Goal: Transaction & Acquisition: Purchase product/service

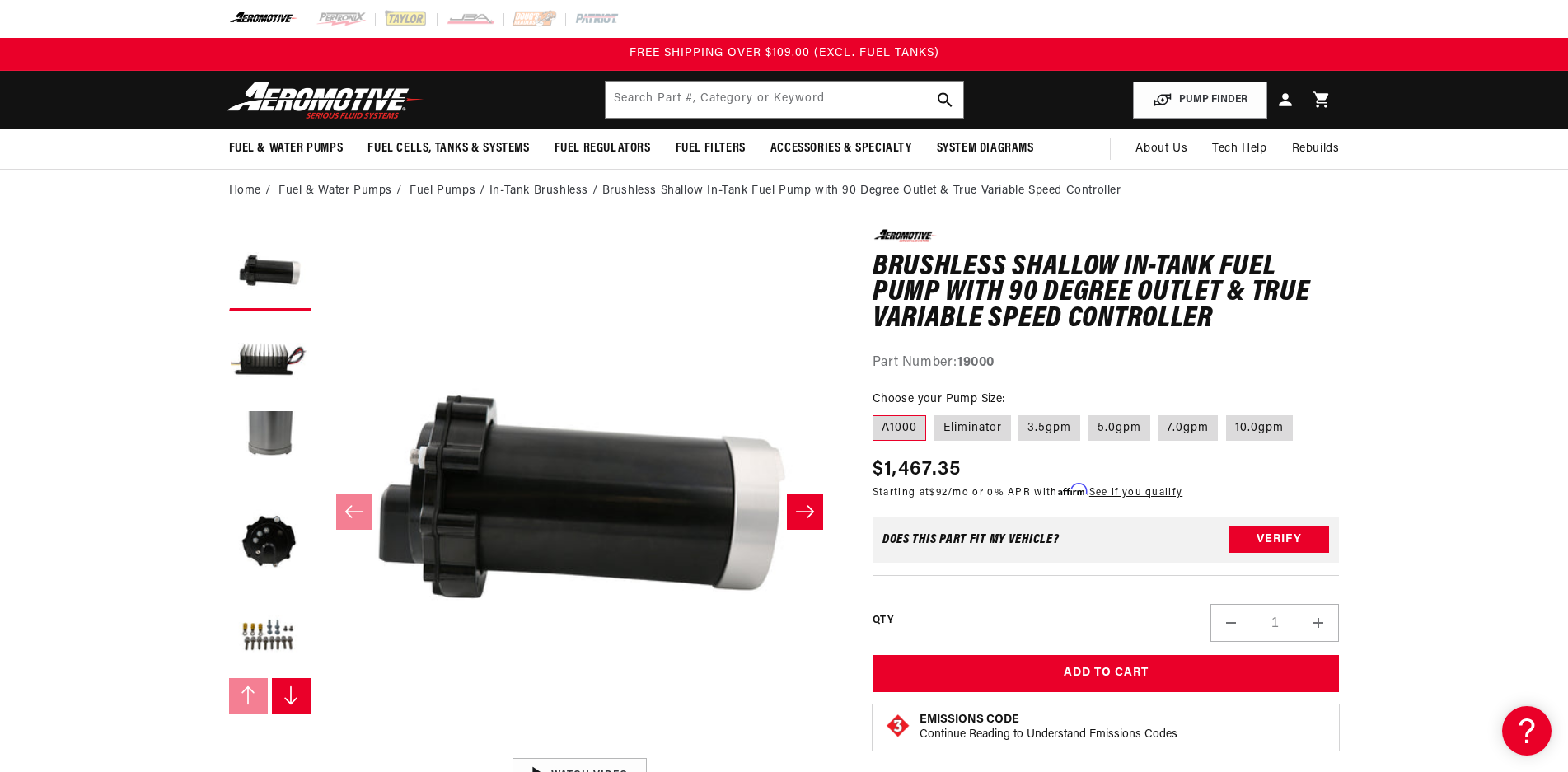
click at [550, 190] on li "In-Tank Brushless" at bounding box center [546, 191] width 113 height 18
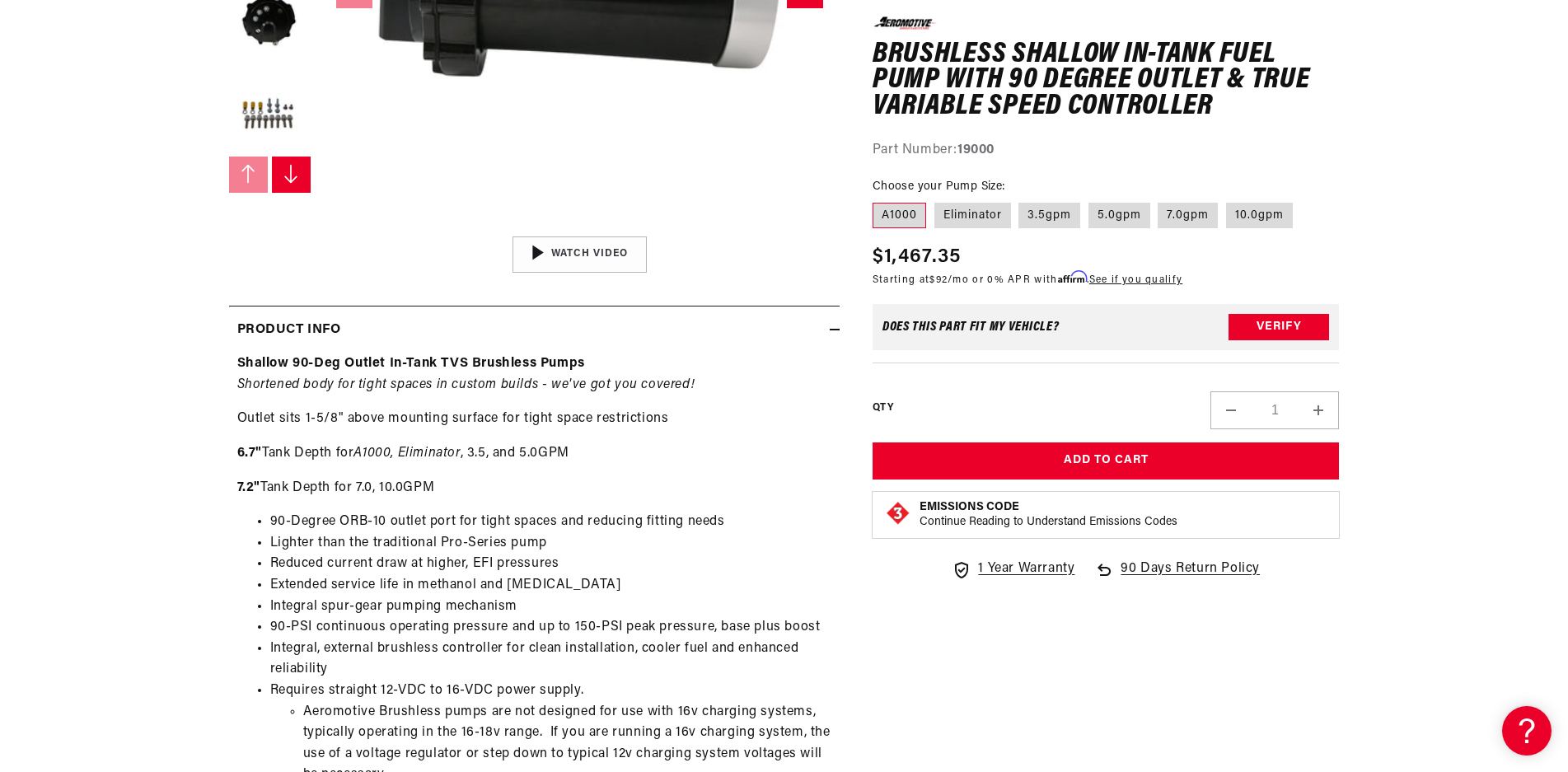
scroll to position [577, 0]
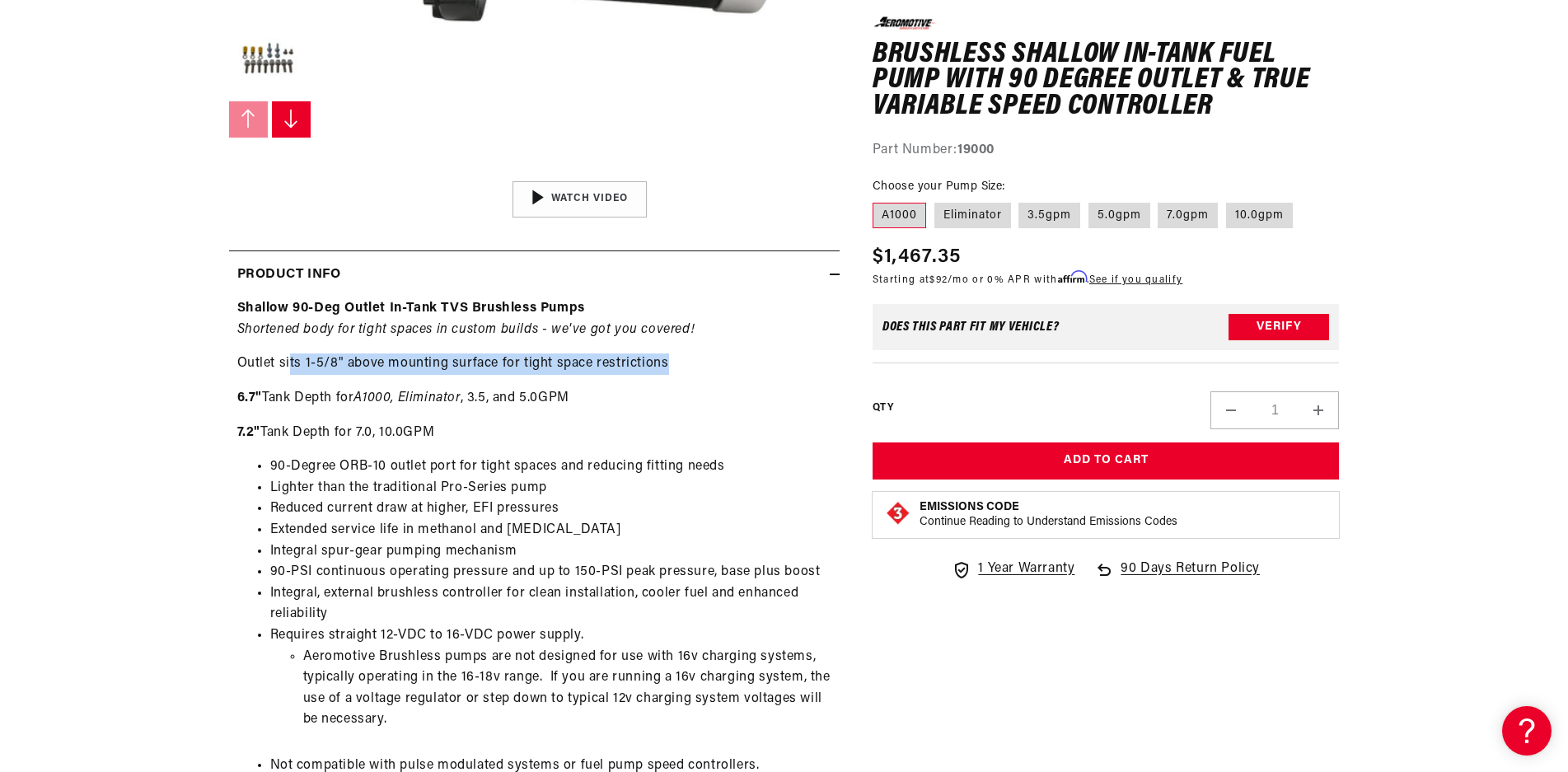
drag, startPoint x: 289, startPoint y: 366, endPoint x: 706, endPoint y: 370, distance: 417.0
click at [706, 370] on p "Outlet sits 1-5/8" above mounting surface for tight space restrictions" at bounding box center [534, 364] width 594 height 22
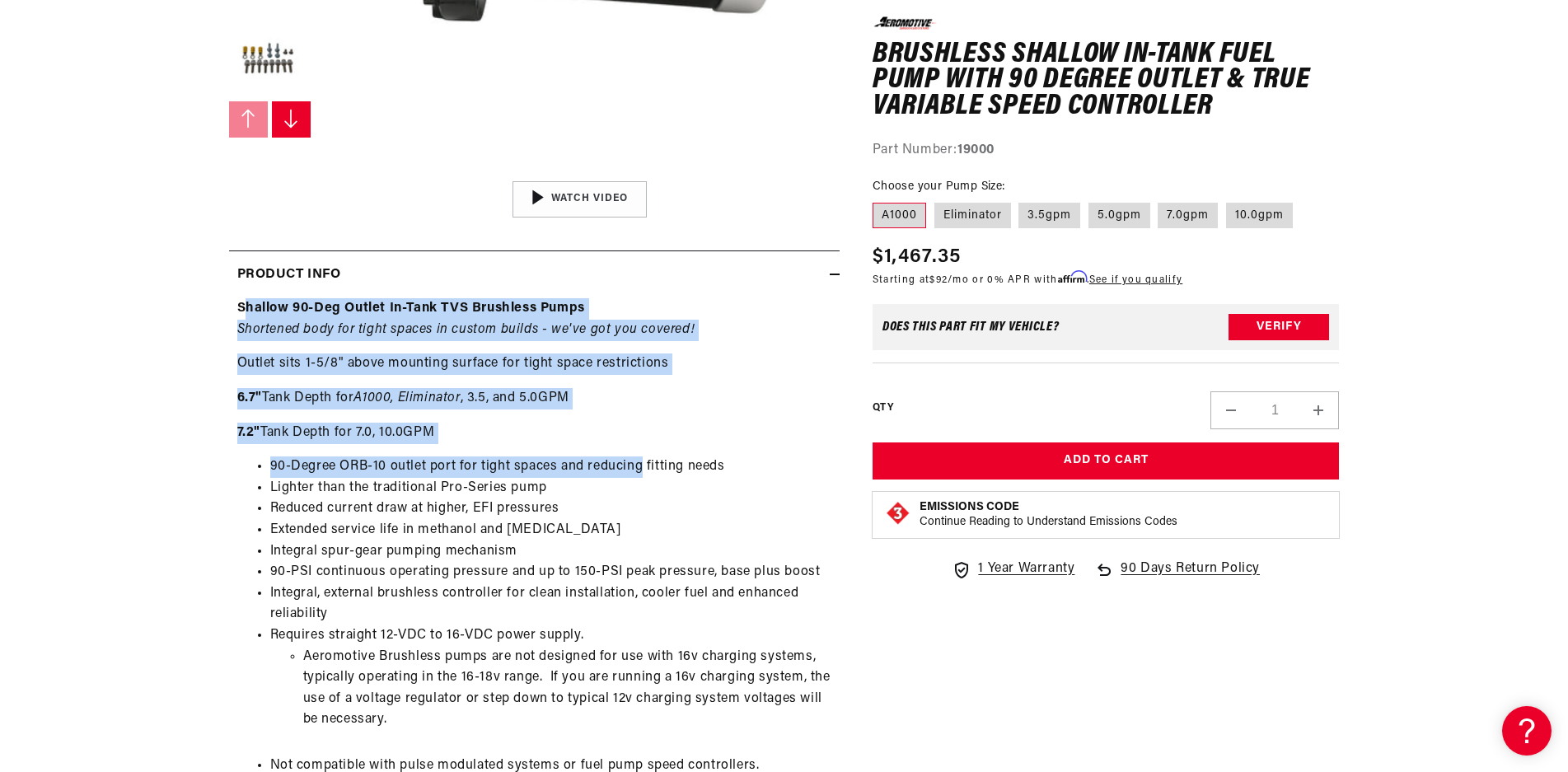
drag, startPoint x: 243, startPoint y: 303, endPoint x: 644, endPoint y: 445, distance: 425.4
click at [644, 445] on div "Shallow 90-Deg Outlet In-Tank TVS Brushless Pumps Shortened body for tight spac…" at bounding box center [534, 612] width 610 height 630
click at [643, 445] on div "Shallow 90-Deg Outlet In-Tank TVS Brushless Pumps Shortened body for tight spac…" at bounding box center [534, 612] width 610 height 630
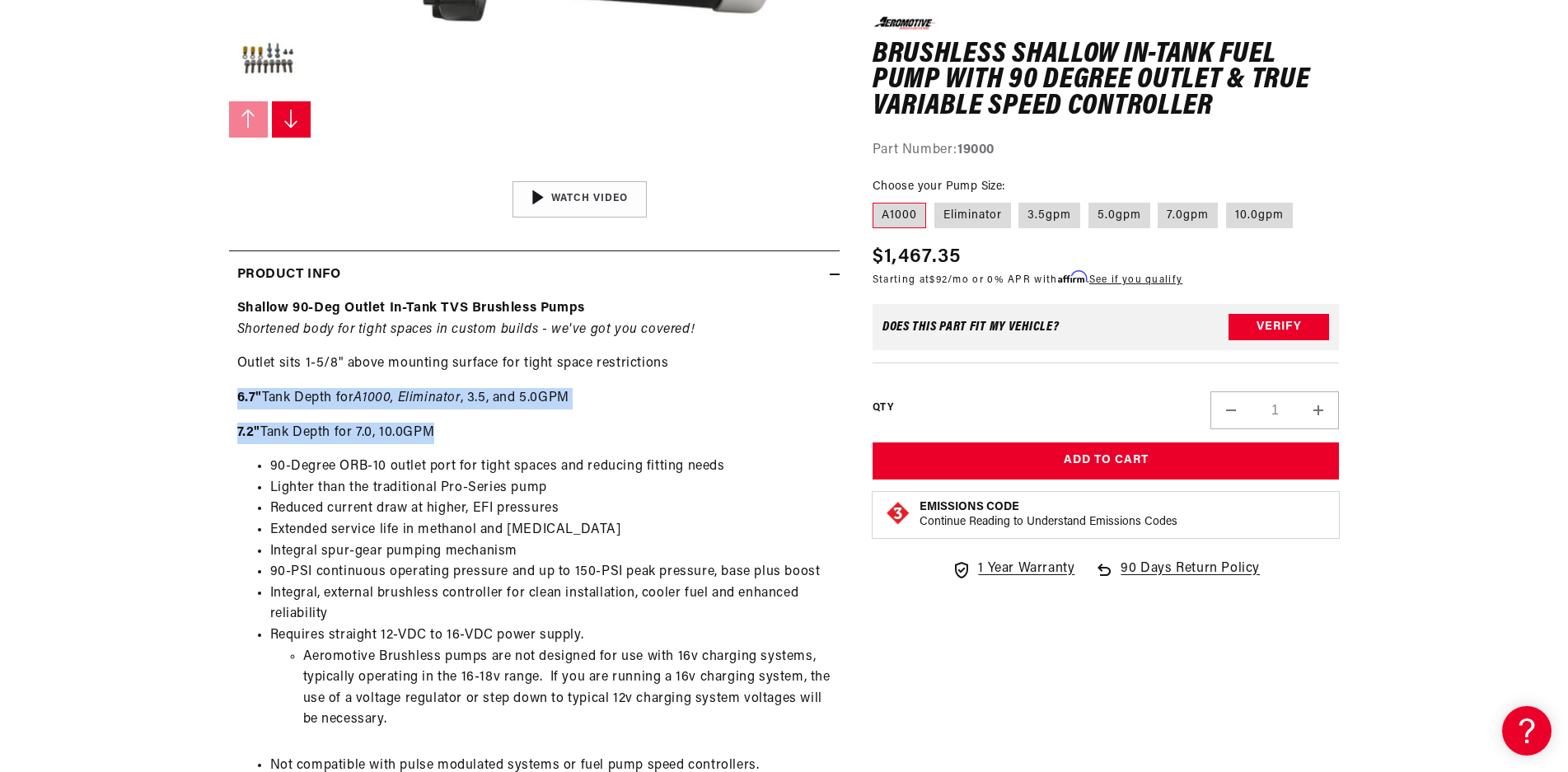
drag, startPoint x: 605, startPoint y: 432, endPoint x: 234, endPoint y: 377, distance: 375.1
click at [235, 377] on div "Shallow 90-Deg Outlet In-Tank TVS Brushless Pumps Shortened body for tight spac…" at bounding box center [534, 612] width 610 height 630
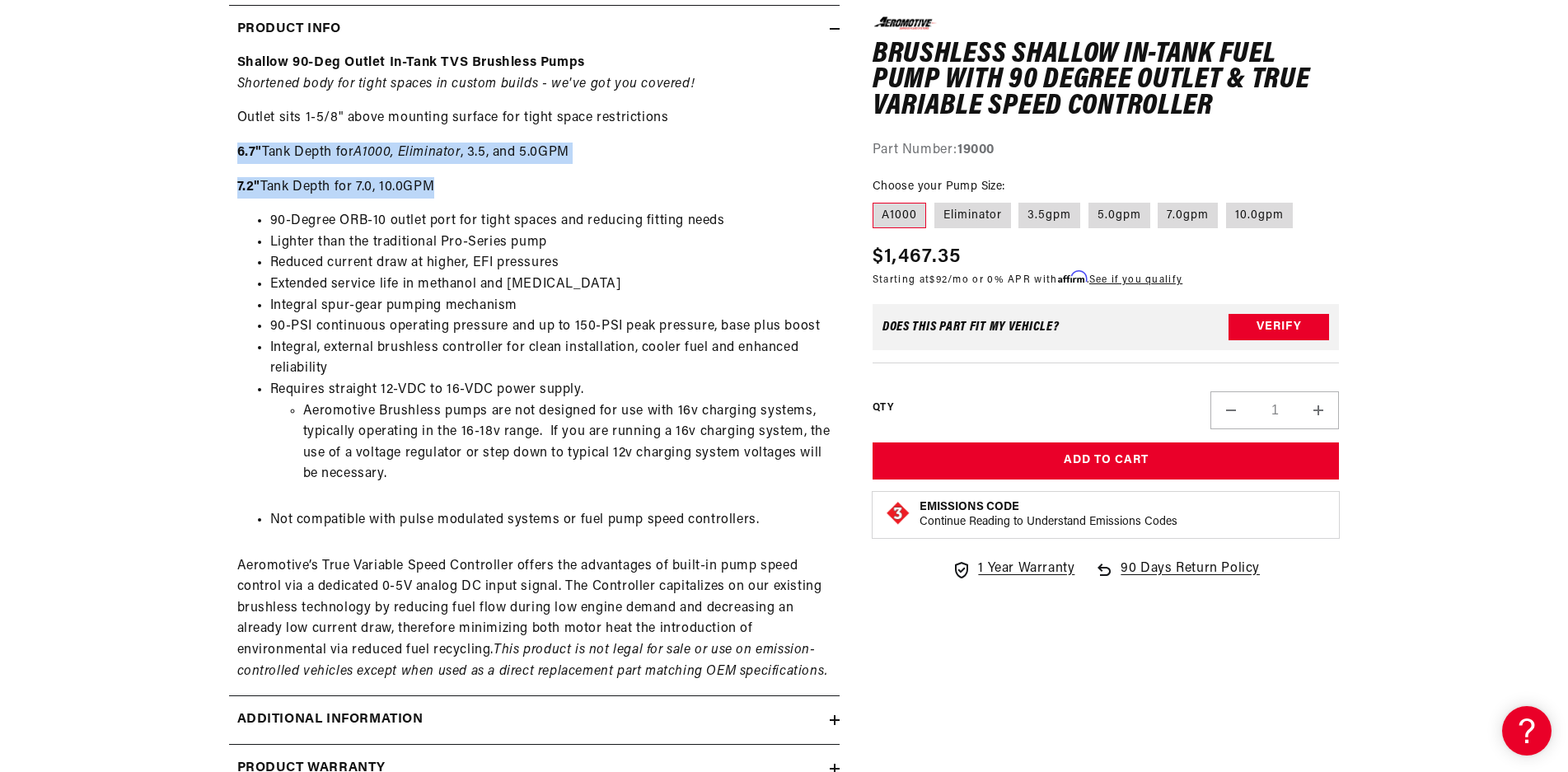
scroll to position [824, 0]
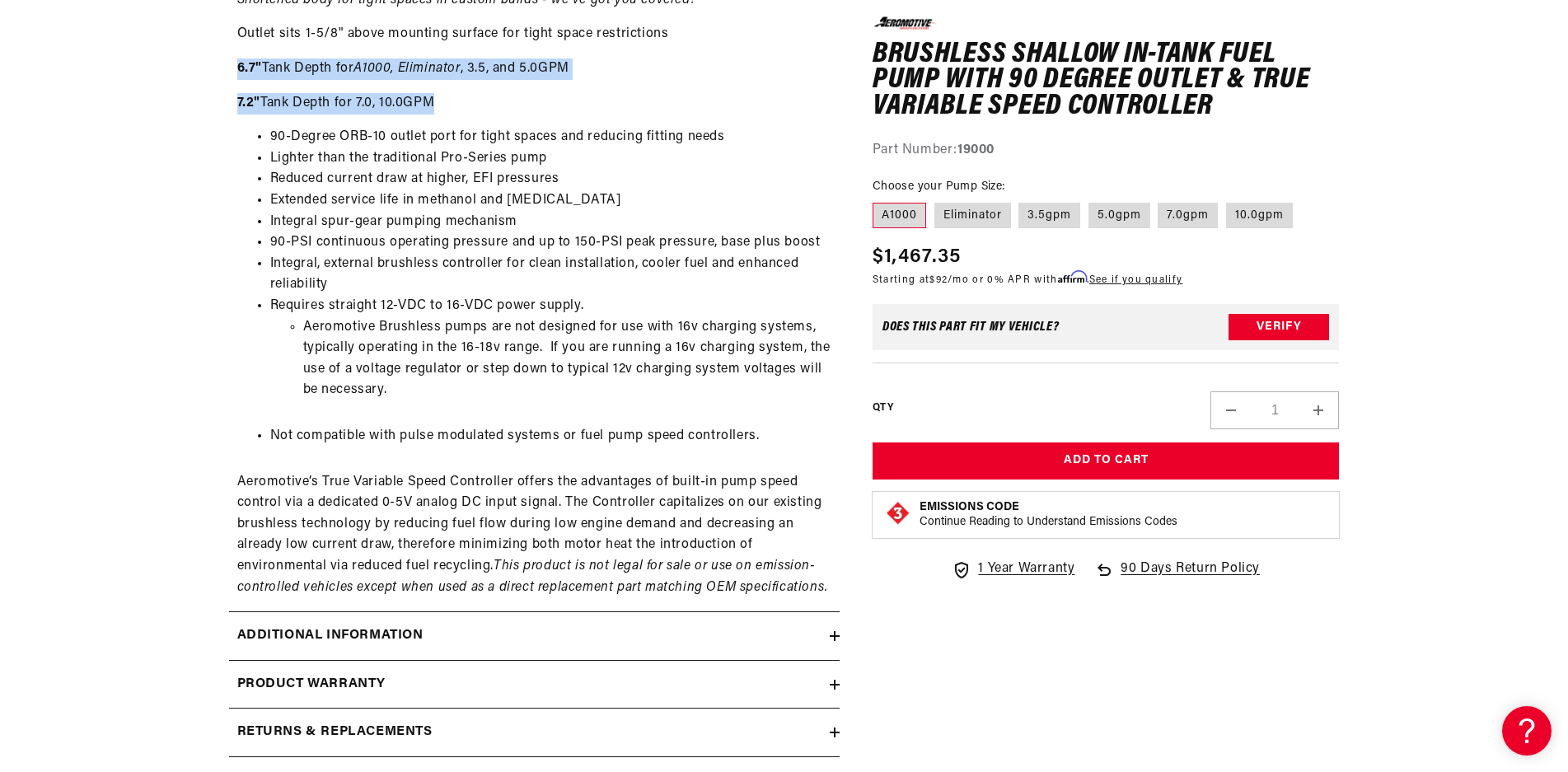
click at [604, 628] on div "Additional information" at bounding box center [529, 636] width 601 height 22
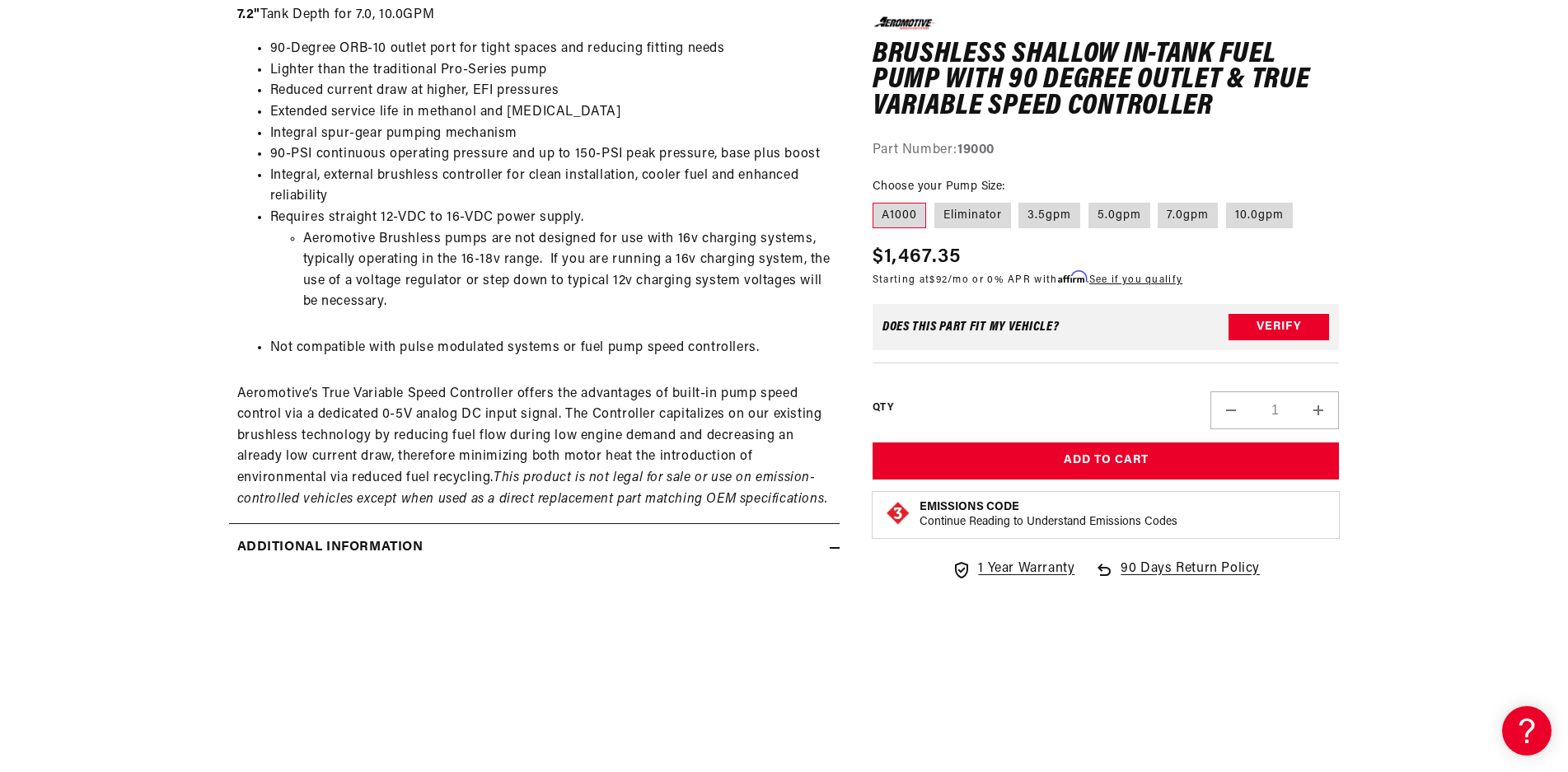
scroll to position [1319, 0]
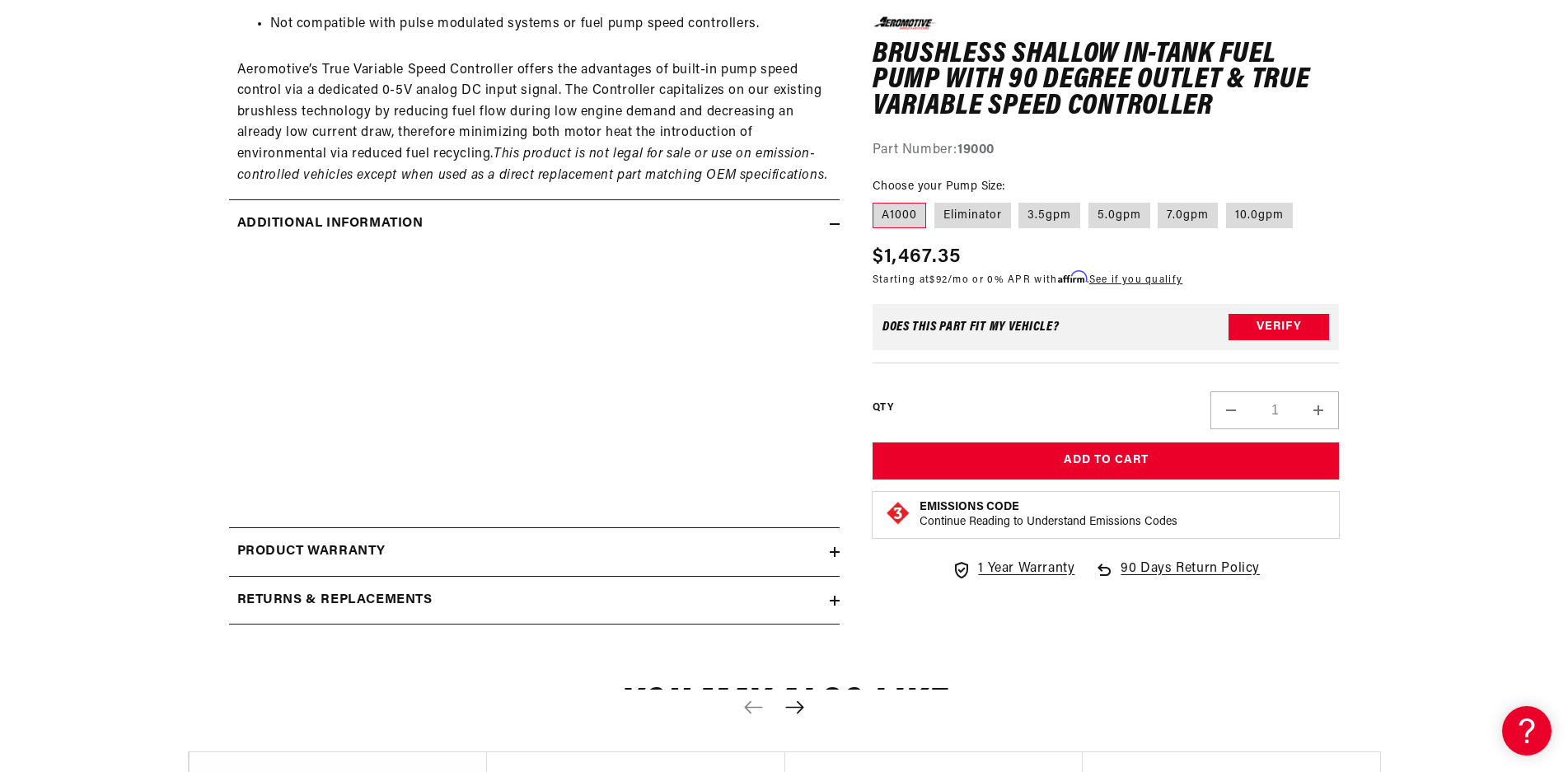
click at [510, 551] on div "Product warranty" at bounding box center [529, 552] width 601 height 22
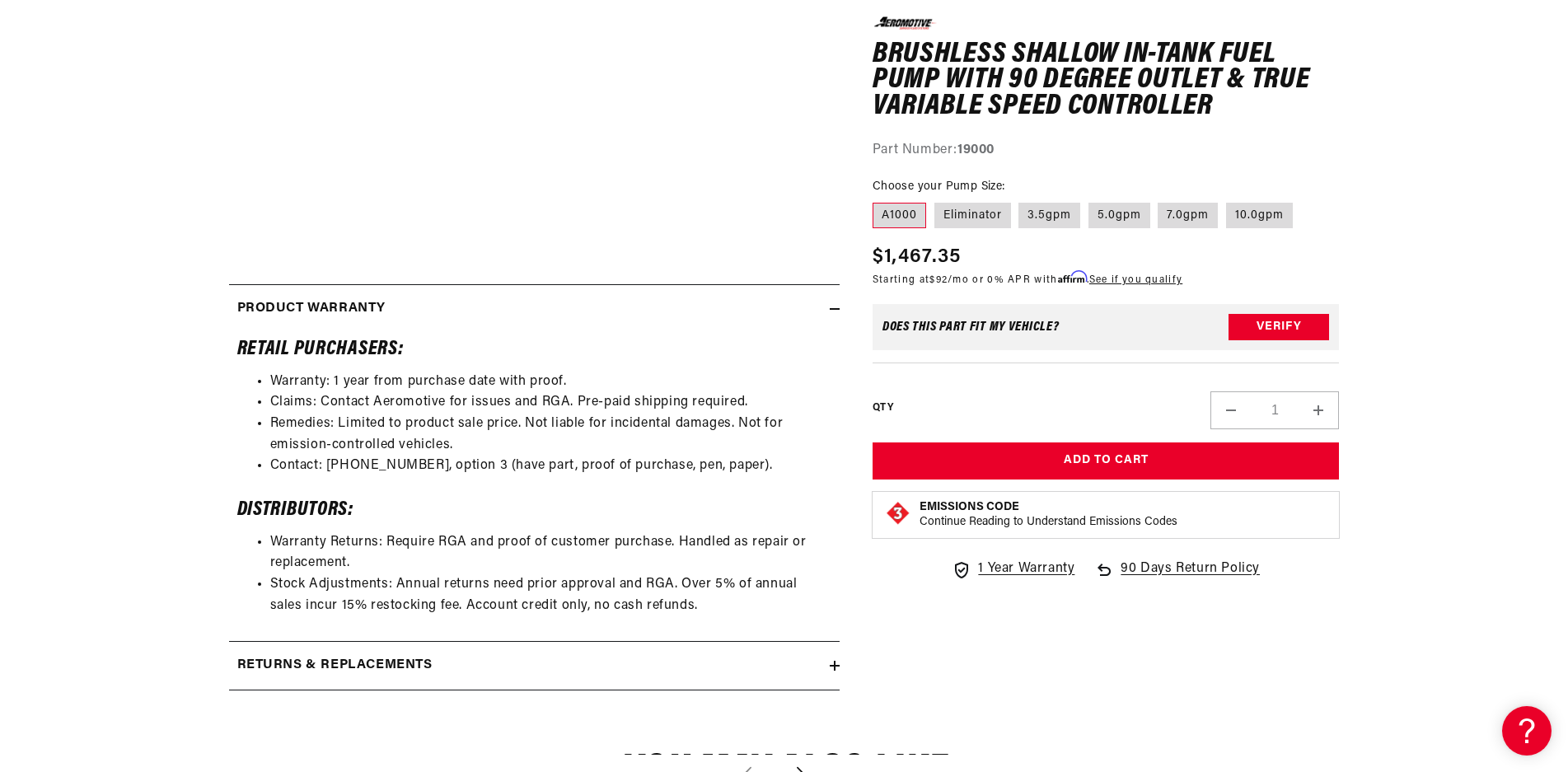
scroll to position [1648, 0]
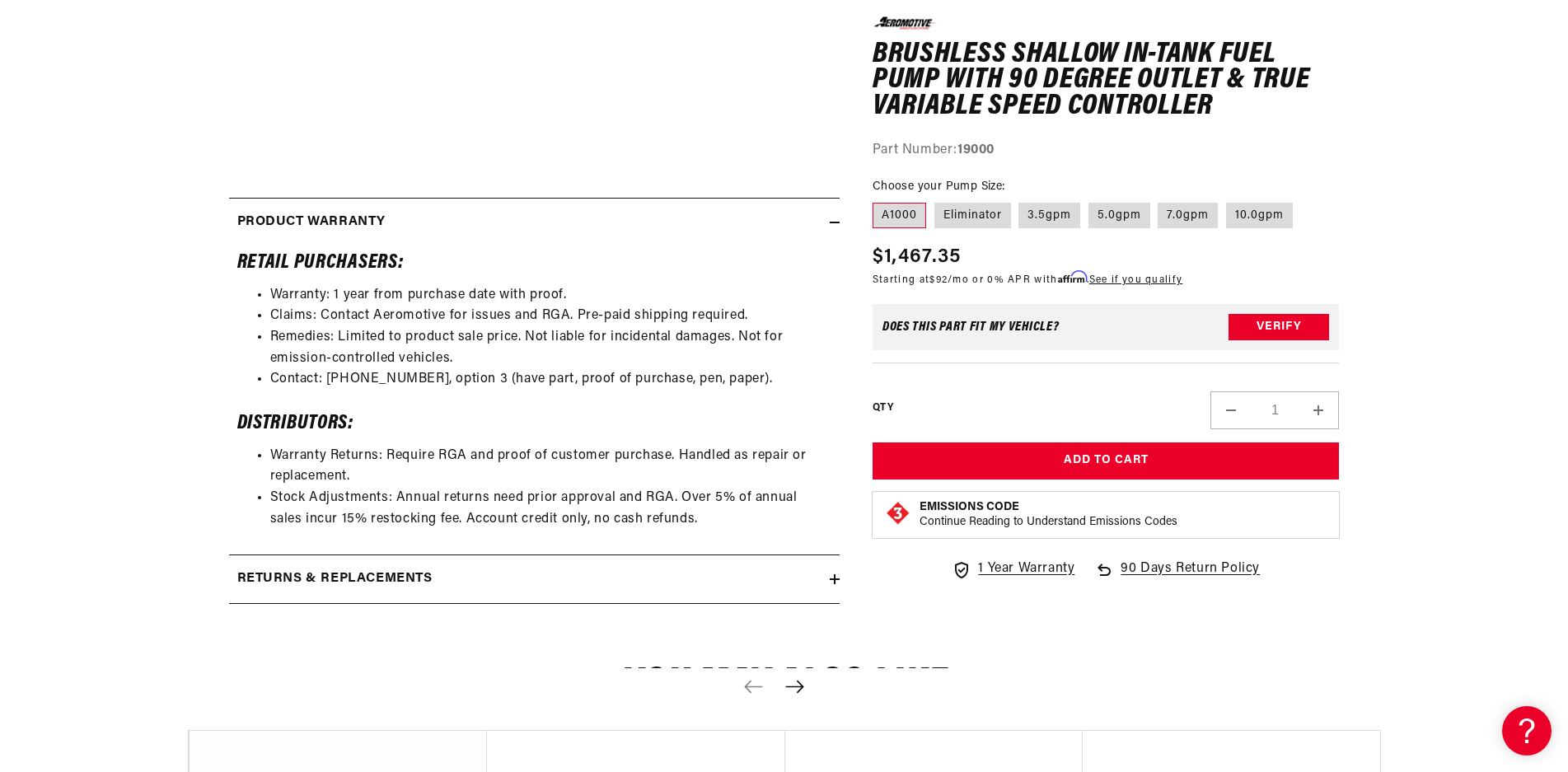
click at [450, 577] on div "Returns & replacements" at bounding box center [529, 579] width 601 height 22
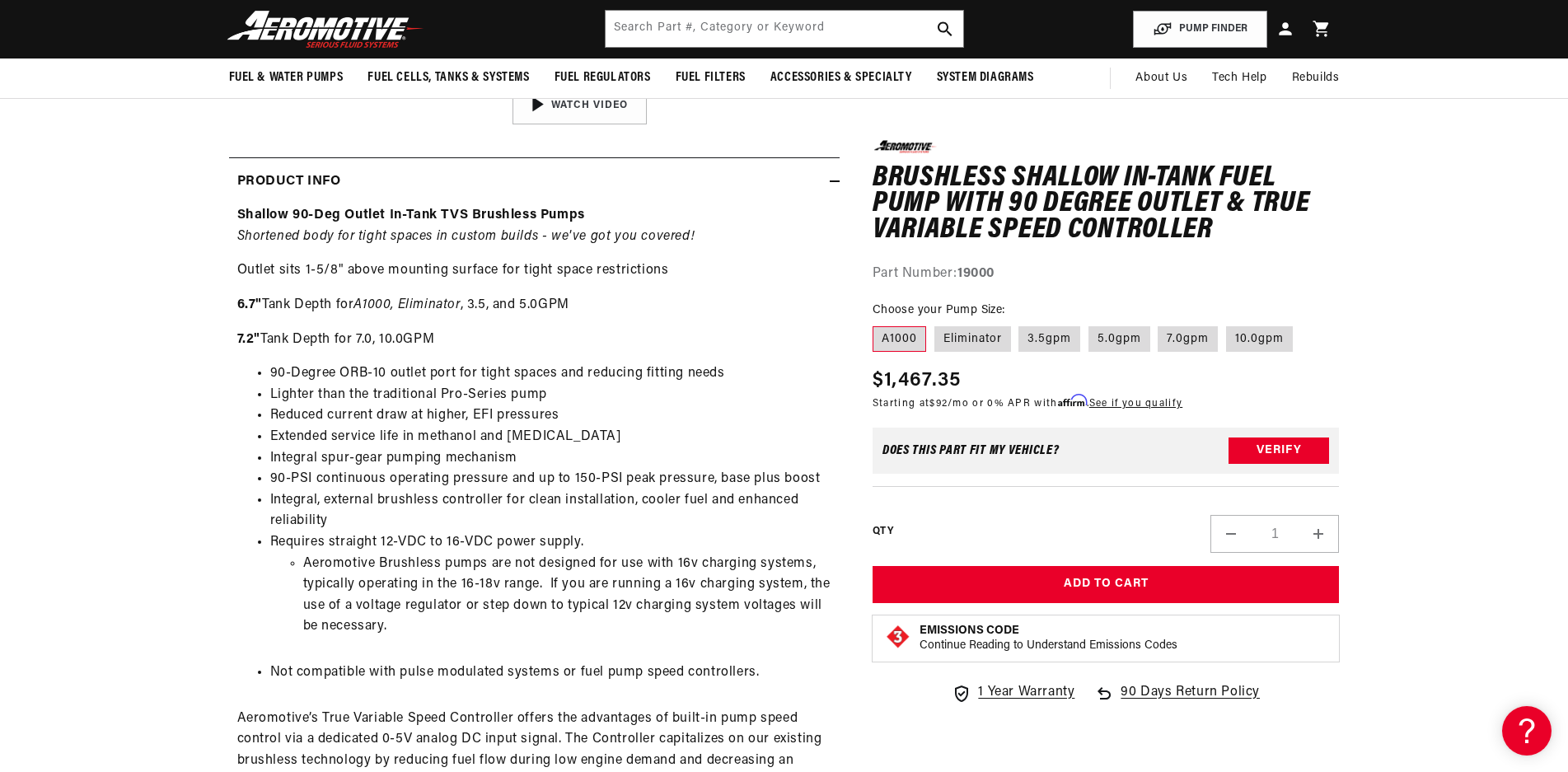
scroll to position [660, 0]
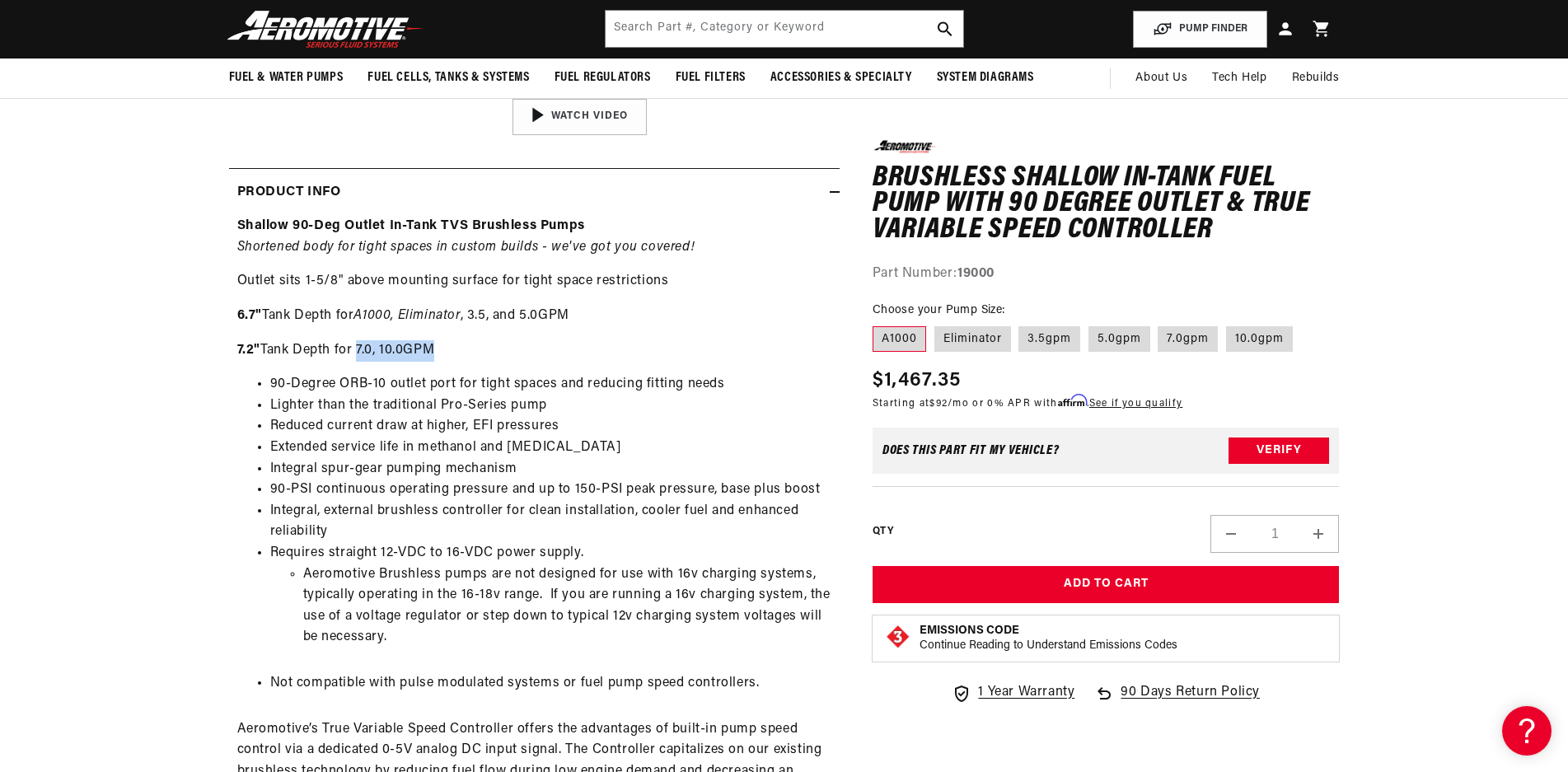
drag, startPoint x: 369, startPoint y: 347, endPoint x: 496, endPoint y: 352, distance: 127.1
click at [496, 352] on p "7.2" Tank Depth for 7.0, 10.0GPM" at bounding box center [534, 351] width 594 height 22
drag, startPoint x: 303, startPoint y: 317, endPoint x: 591, endPoint y: 326, distance: 288.1
click at [591, 326] on p "6.7" Tank Depth for A1000, Eliminator , 3.5, and 5.0GPM" at bounding box center [534, 316] width 594 height 22
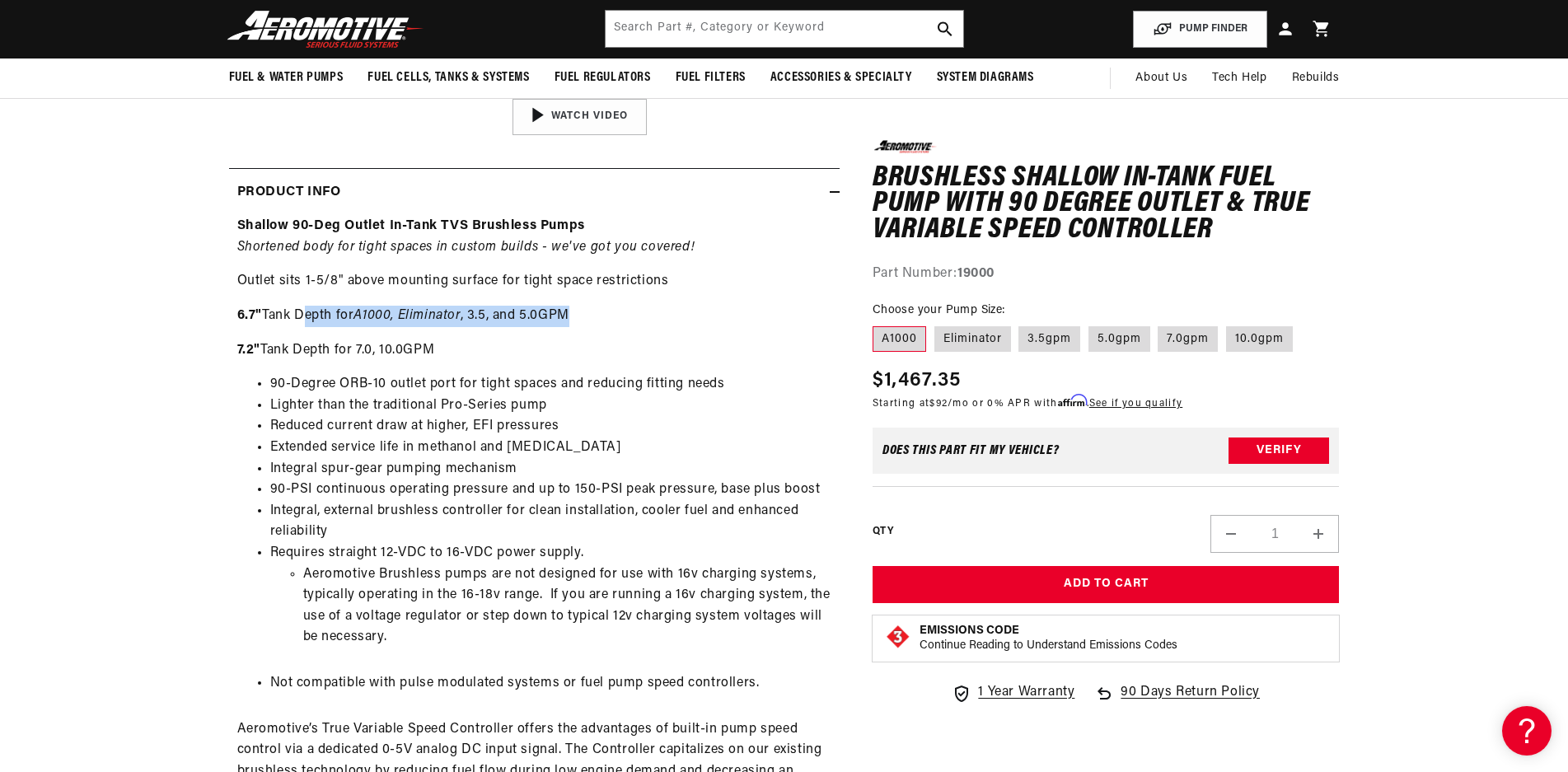
click at [576, 314] on p "6.7" Tank Depth for A1000, Eliminator , 3.5, and 5.0GPM" at bounding box center [534, 316] width 594 height 22
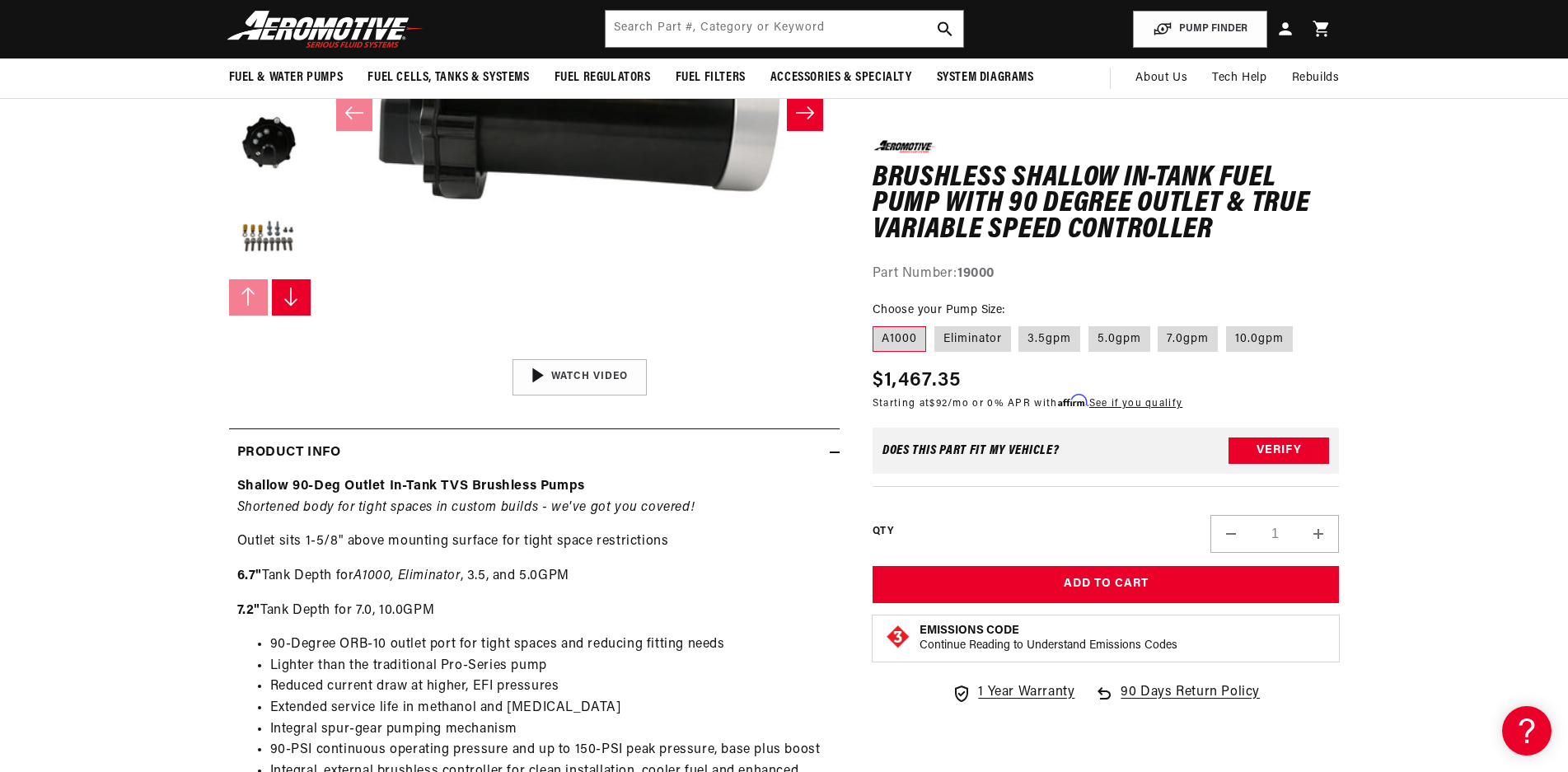
scroll to position [165, 0]
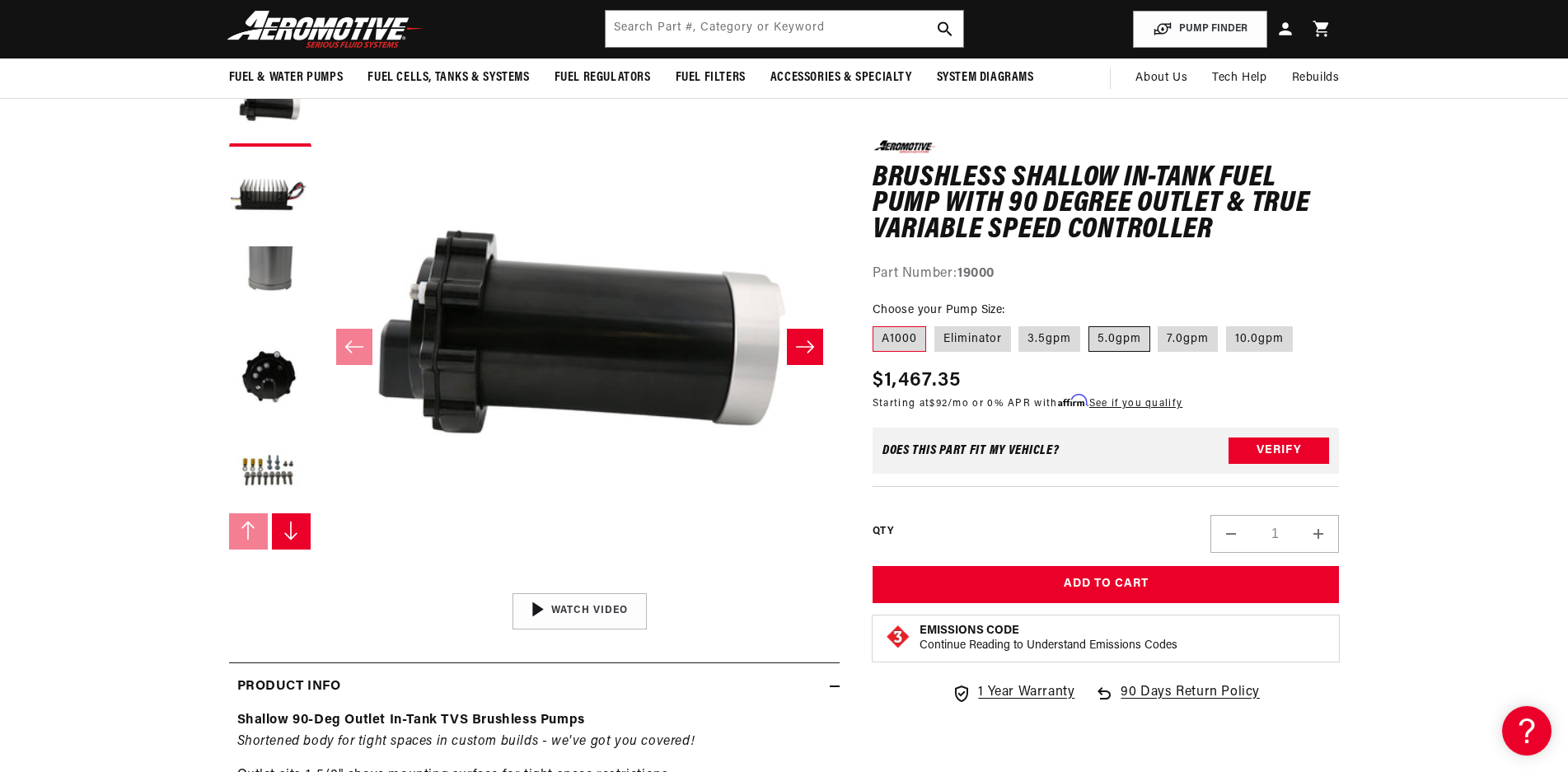
click at [1103, 334] on label "5.0gpm" at bounding box center [1120, 339] width 62 height 27
click at [1090, 323] on input "5.0gpm" at bounding box center [1089, 322] width 1 height 1
radio input "true"
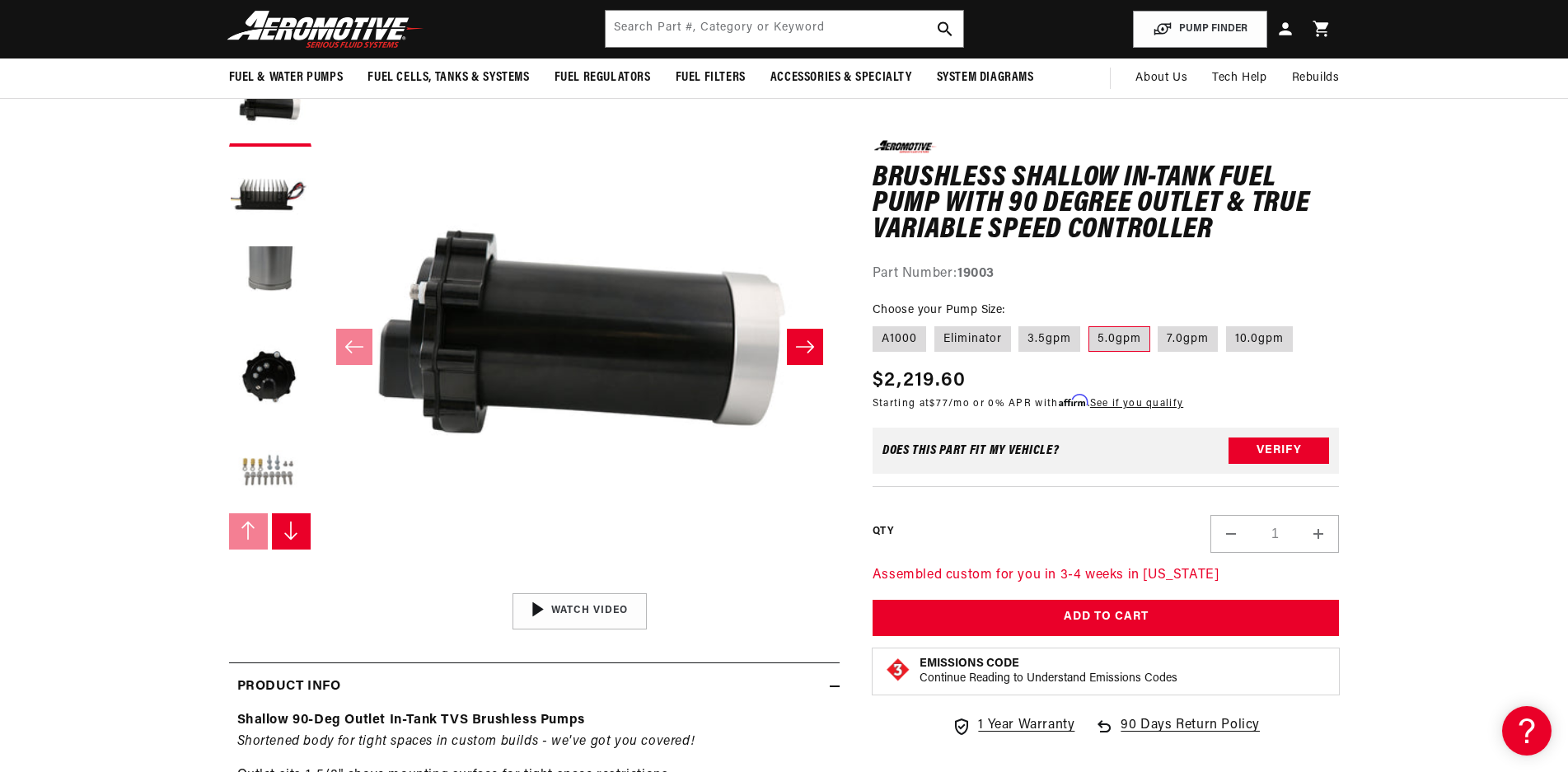
click at [256, 471] on button "Load image 5 in gallery view" at bounding box center [269, 467] width 82 height 82
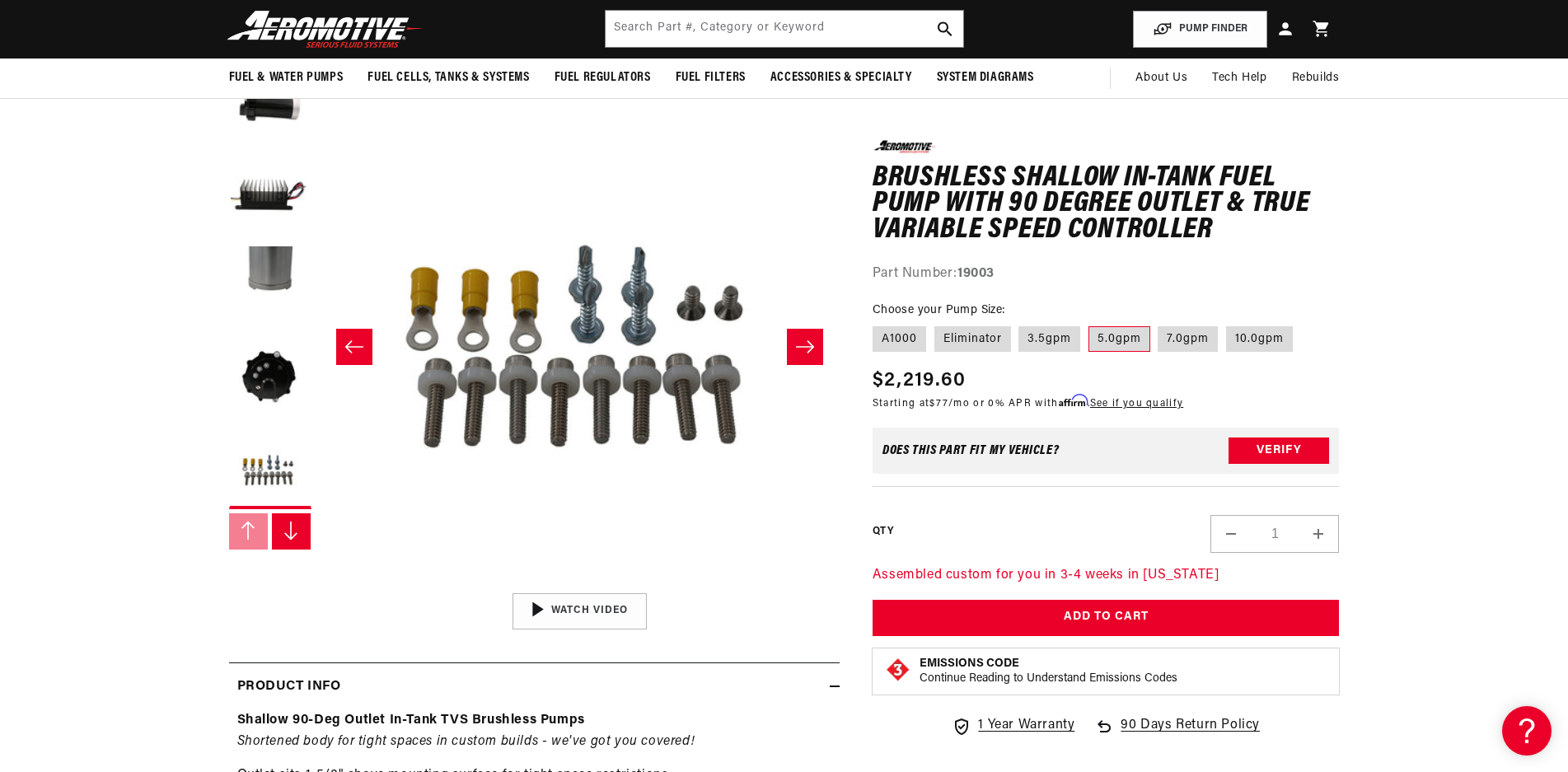
scroll to position [1, 2081]
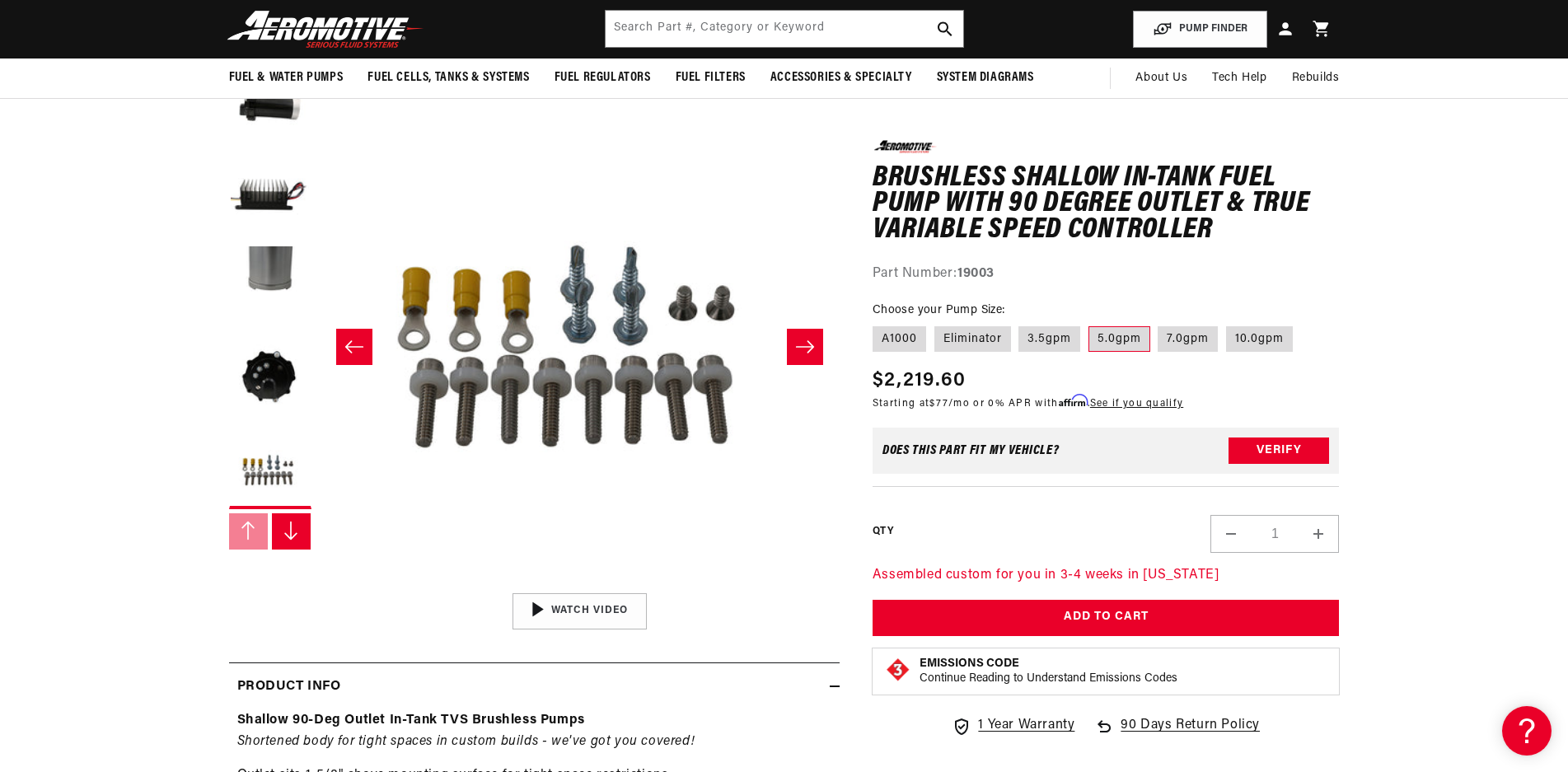
click at [288, 535] on icon "Slide right" at bounding box center [290, 530] width 16 height 20
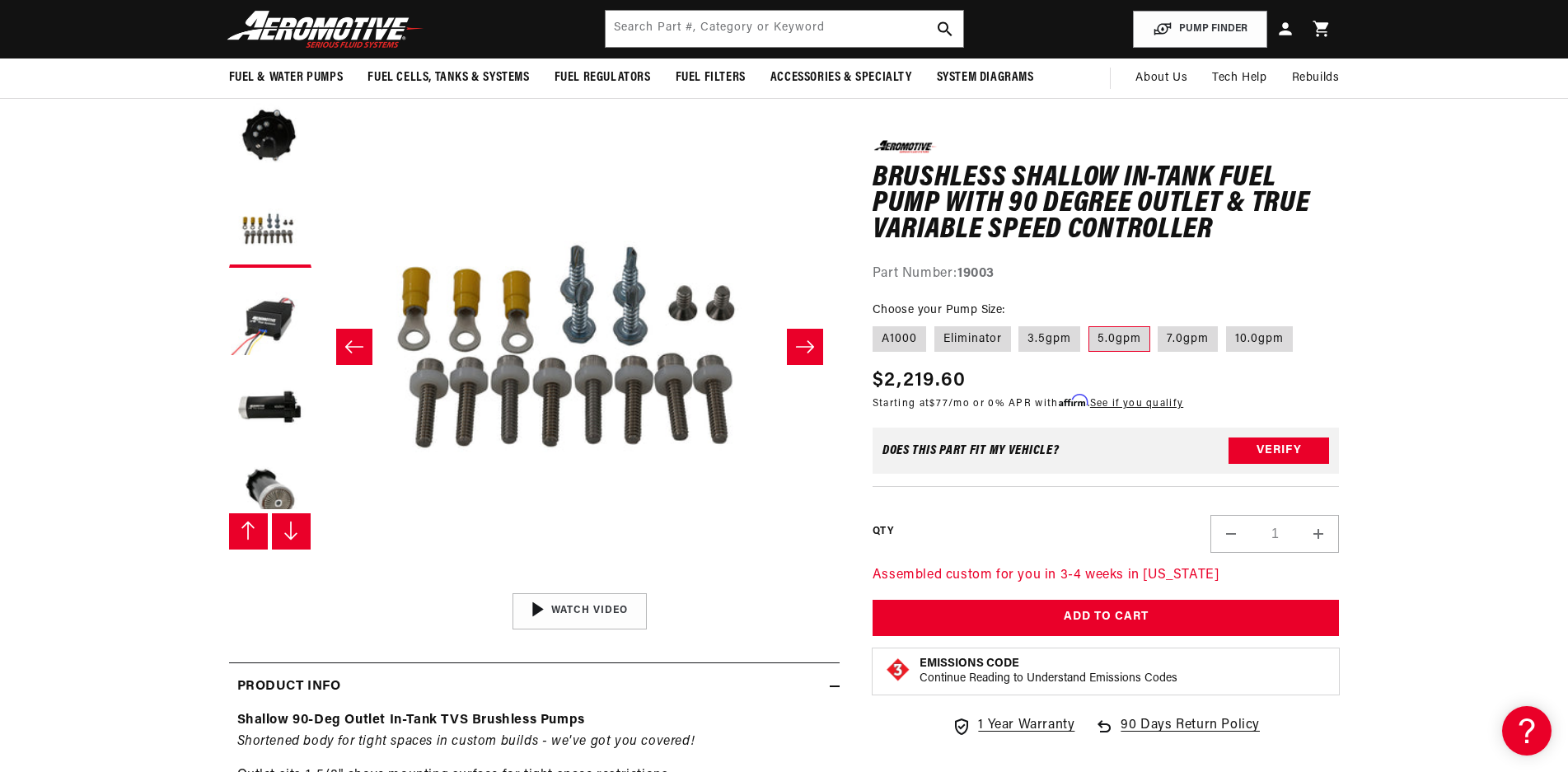
scroll to position [272, 0]
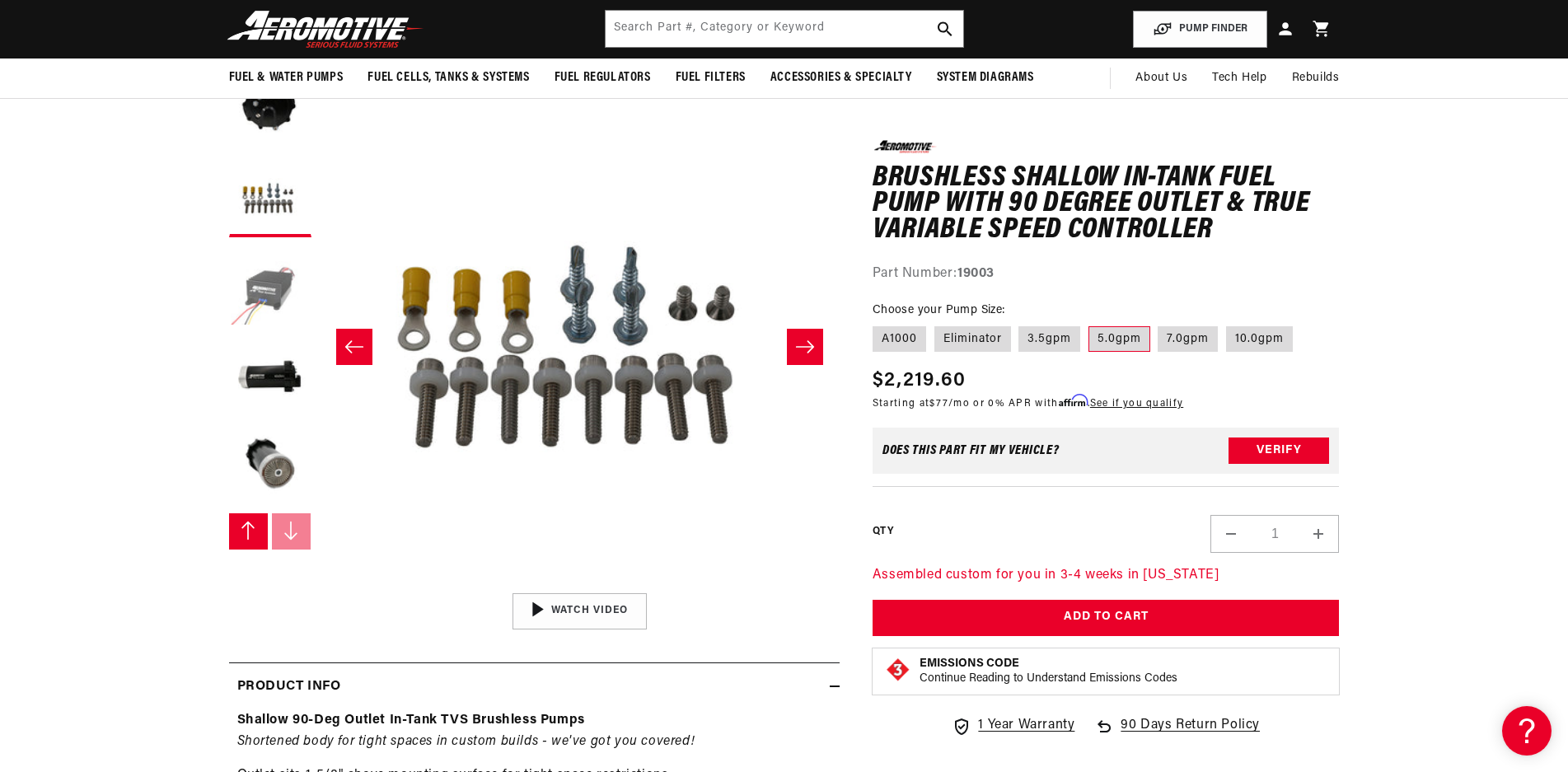
click at [287, 303] on button "Load image 6 in gallery view" at bounding box center [269, 286] width 82 height 82
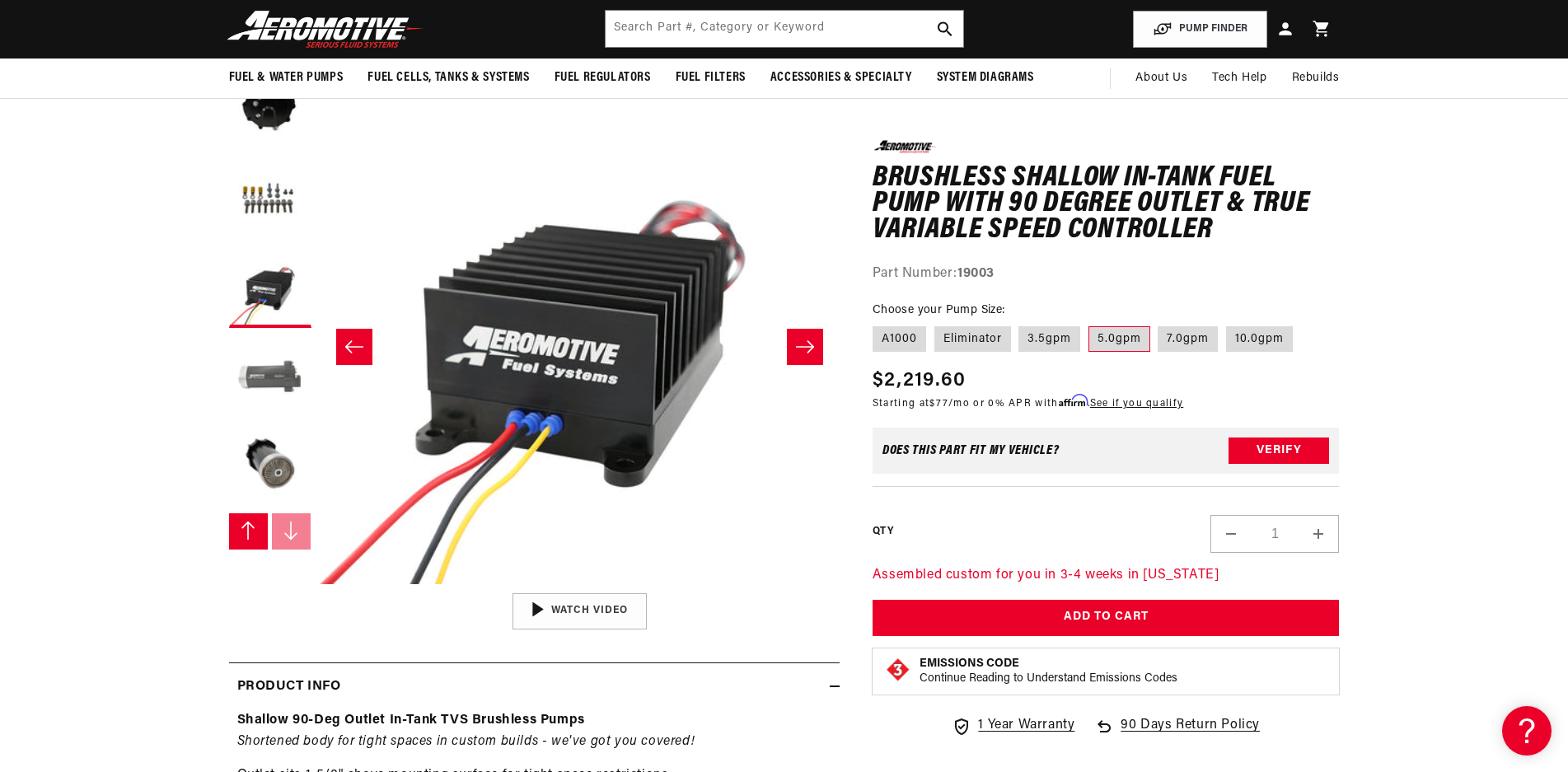
click at [277, 382] on button "Load image 7 in gallery view" at bounding box center [269, 377] width 82 height 82
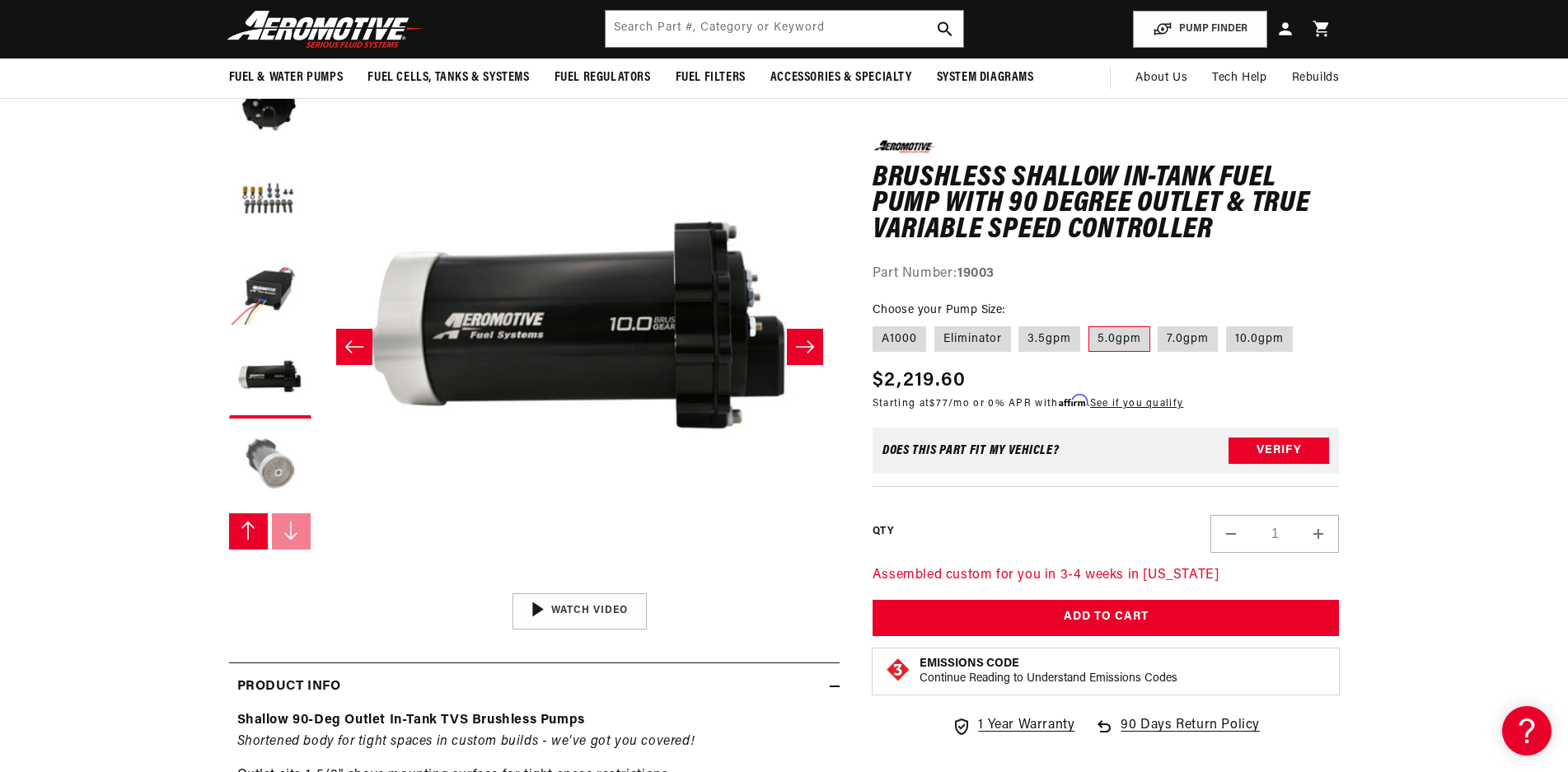
click at [275, 480] on button "Load image 8 in gallery view" at bounding box center [269, 467] width 82 height 82
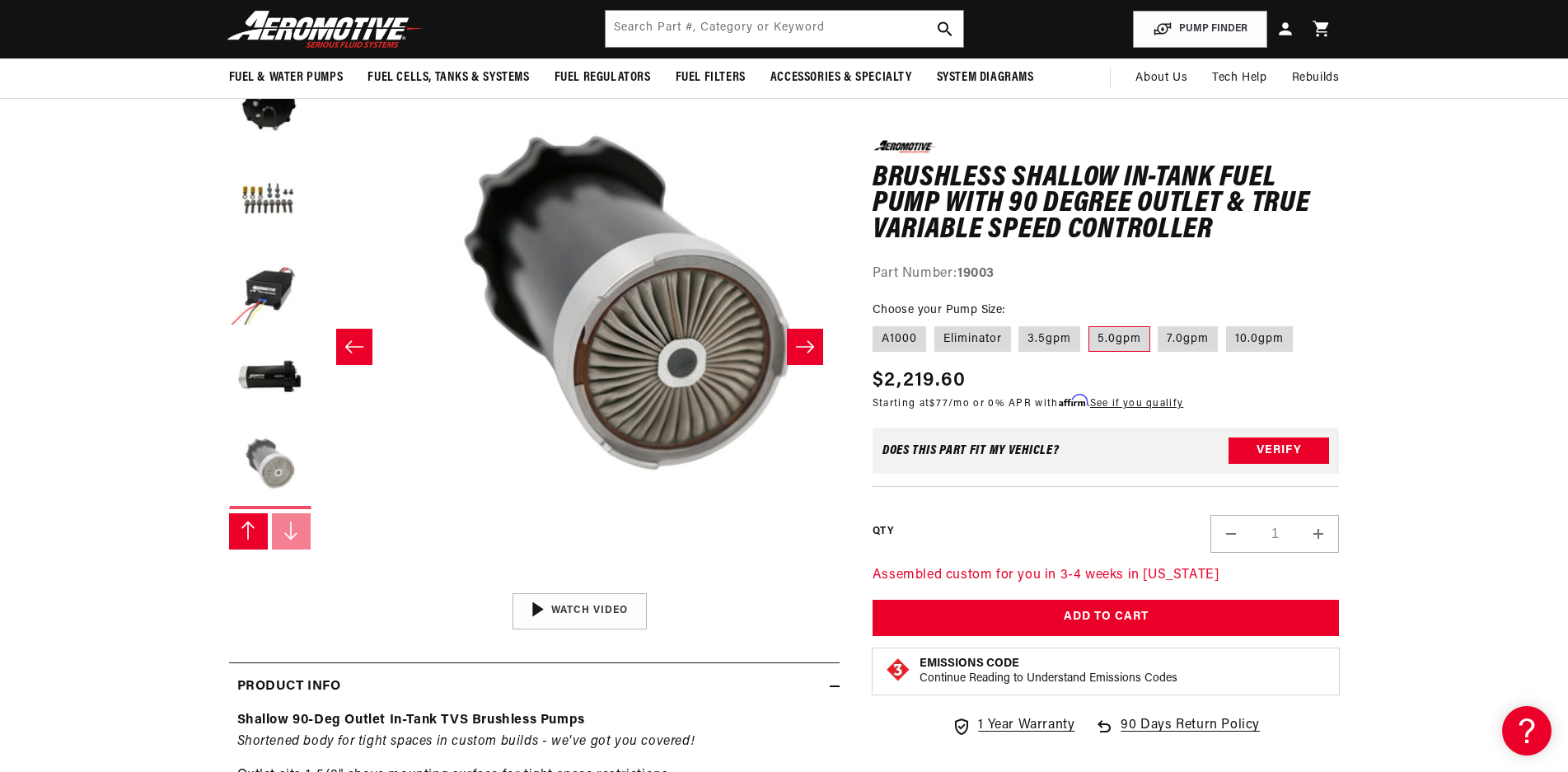
scroll to position [1, 3641]
